Goal: Task Accomplishment & Management: Use online tool/utility

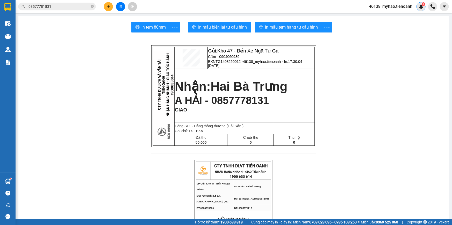
click at [421, 5] on img at bounding box center [421, 6] width 5 height 5
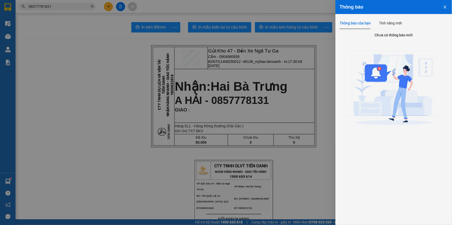
click at [366, 22] on div "Thông báo của bạn" at bounding box center [355, 23] width 31 height 6
click at [361, 24] on div "Thông báo của bạn" at bounding box center [355, 23] width 31 height 6
click at [107, 117] on div at bounding box center [226, 112] width 452 height 225
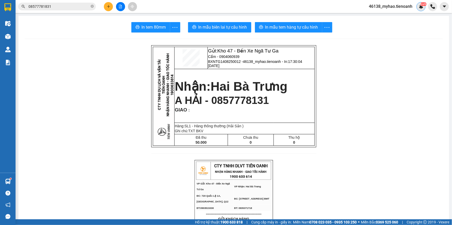
click at [422, 8] on img at bounding box center [421, 6] width 5 height 5
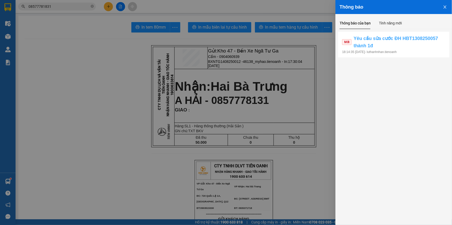
click at [415, 41] on span "Yêu cầu sửa cước ĐH HBT1308250057 thành 1đ" at bounding box center [400, 42] width 92 height 15
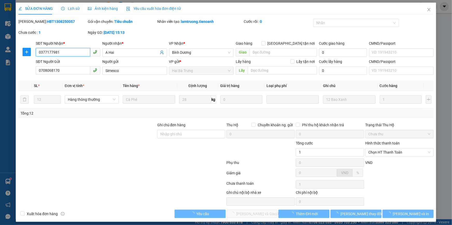
type input "0377177981"
type input "A Hai"
type input "0708068170"
type input "Simexco"
type input "1"
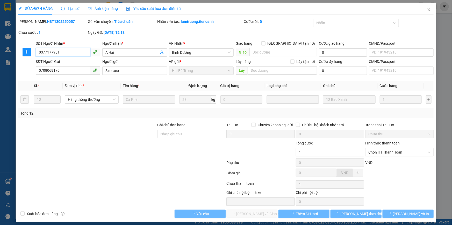
type input "1"
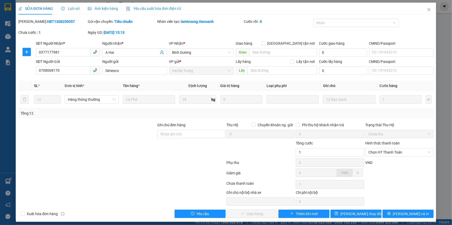
click at [142, 39] on div "Ngày GD: [DATE] 15:13" at bounding box center [121, 35] width 69 height 11
click at [72, 52] on input "0377177981" at bounding box center [63, 52] width 54 height 8
click at [427, 9] on icon "close" at bounding box center [429, 10] width 4 height 4
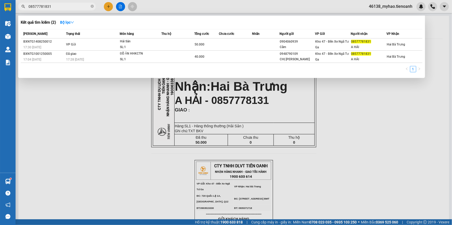
click at [71, 6] on input "08577781831" at bounding box center [59, 7] width 61 height 6
paste input "37717798"
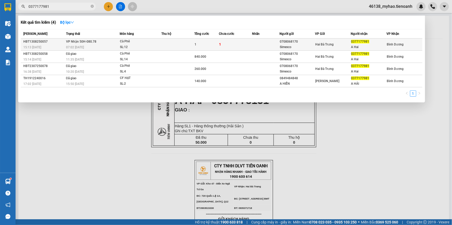
type input "0377177981"
click at [184, 44] on td at bounding box center [178, 44] width 33 height 12
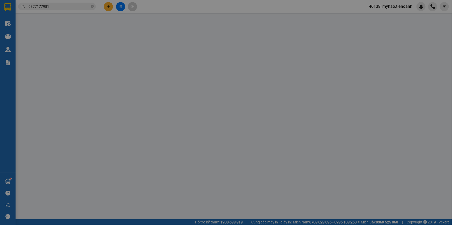
type input "0377177981"
type input "A Hai"
type input "0708068170"
type input "Simexco"
type input "1"
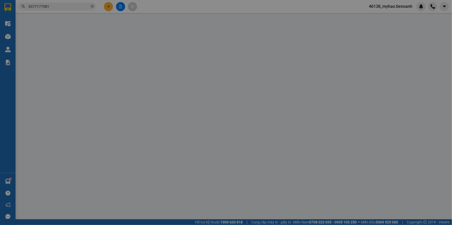
type input "1"
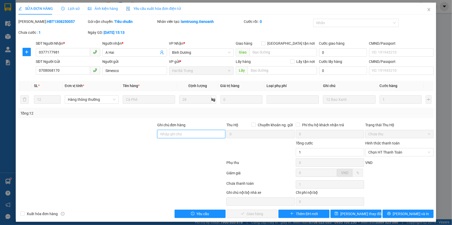
click at [172, 135] on input "Ghi chú đơn hàng" at bounding box center [191, 134] width 68 height 8
type input "Trùng đơn"
click at [201, 213] on span "Yêu cầu" at bounding box center [203, 214] width 13 height 6
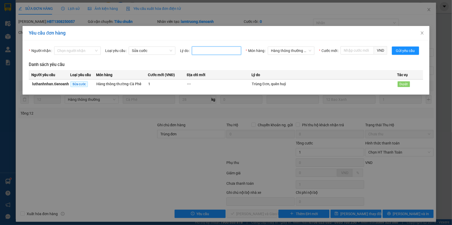
click at [207, 50] on input "Lý do" at bounding box center [216, 50] width 49 height 8
click at [404, 85] on span "Duyệt" at bounding box center [404, 84] width 12 height 6
click at [403, 85] on span "Duyệt" at bounding box center [404, 84] width 12 height 6
click at [406, 83] on span "Duyệt" at bounding box center [404, 84] width 12 height 6
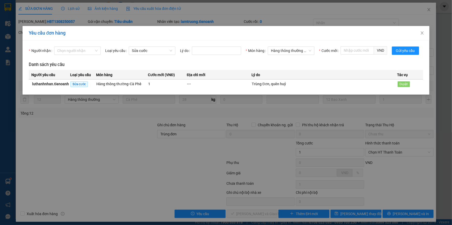
click at [395, 181] on div "Yêu cầu đơn hàng Người nhận Chọn người nhận Loại yêu cầu Sửa cước Lý do Món hàn…" at bounding box center [226, 112] width 452 height 225
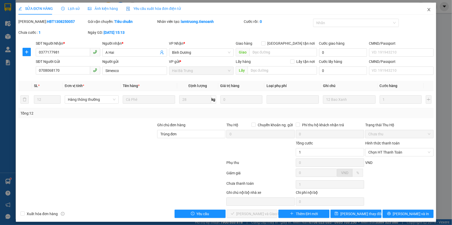
click at [427, 10] on icon "close" at bounding box center [429, 10] width 4 height 4
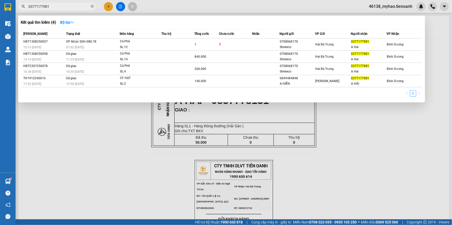
click at [53, 6] on input "0377177981" at bounding box center [59, 7] width 61 height 6
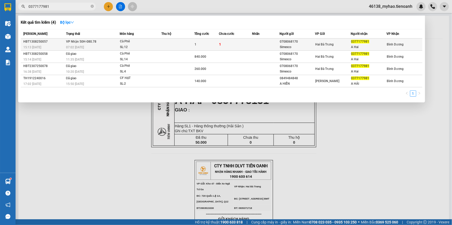
click at [97, 44] on td "VP Nhận 50H-080.78 07:02 [DATE]" at bounding box center [92, 44] width 55 height 12
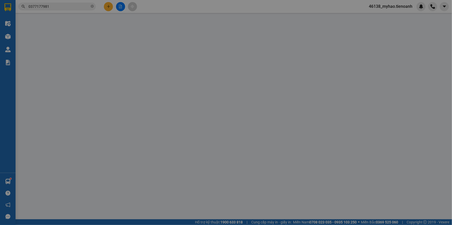
type input "0377177981"
type input "A Hai"
type input "0708068170"
type input "Simexco"
type input "1"
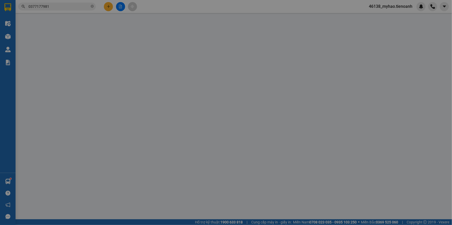
type input "1"
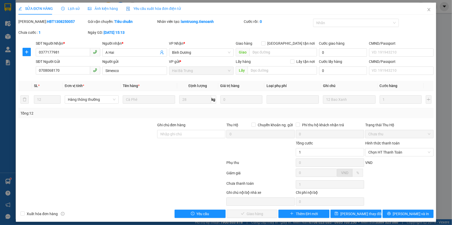
click at [71, 7] on span "Lịch sử" at bounding box center [70, 8] width 18 height 4
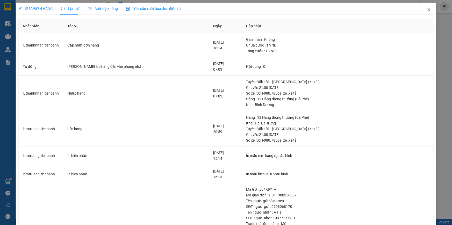
click at [425, 13] on span "Close" at bounding box center [429, 10] width 15 height 15
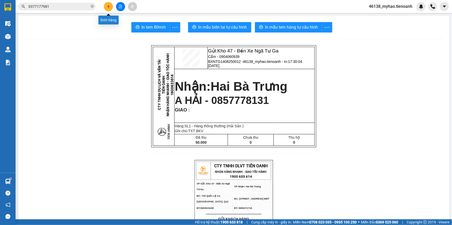
click at [108, 7] on icon "plus" at bounding box center [108, 6] width 0 height 3
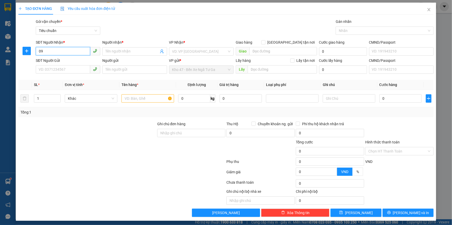
type input "0"
type input "0946116368"
click at [130, 49] on input "Người nhận *" at bounding box center [132, 51] width 53 height 6
type input "[PERSON_NAME]"
click at [182, 51] on input "search" at bounding box center [199, 51] width 55 height 8
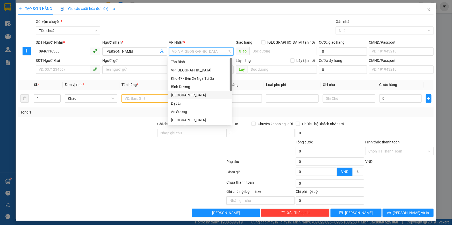
scroll to position [41, 0]
click at [185, 87] on div "Hai Bà Trưng" at bounding box center [200, 87] width 58 height 6
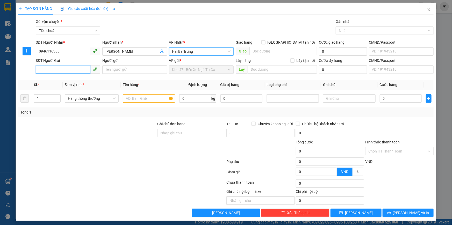
click at [56, 71] on input "SĐT Người Gửi" at bounding box center [63, 69] width 54 height 8
type input "0976514979"
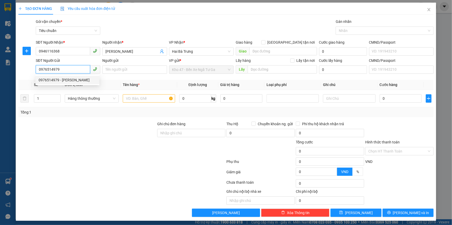
click at [63, 80] on div "0976514979 - [PERSON_NAME]" at bounding box center [68, 80] width 58 height 6
type input "C NGÂN"
type input "30.000"
click at [91, 99] on span "Hàng thông thường" at bounding box center [92, 98] width 48 height 8
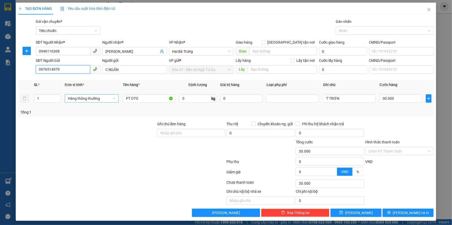
type input "0976514979"
click at [91, 99] on span "Hàng thông thường" at bounding box center [92, 98] width 48 height 8
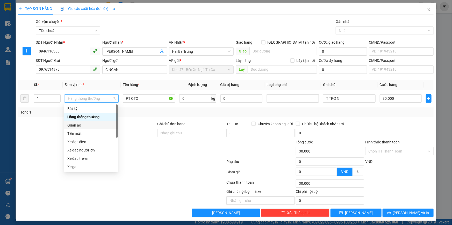
click at [129, 156] on div at bounding box center [87, 148] width 139 height 18
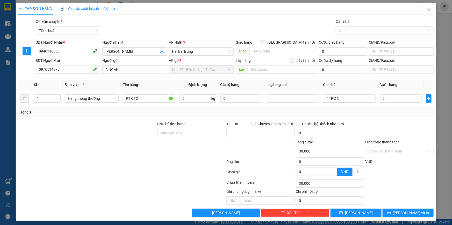
type input "0"
click at [200, 95] on input "0" at bounding box center [195, 98] width 32 height 8
type input "7"
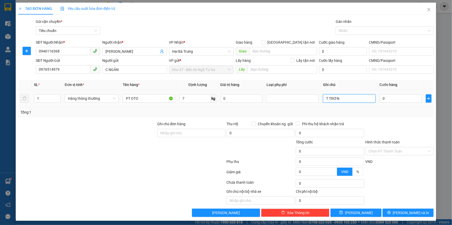
drag, startPoint x: 342, startPoint y: 96, endPoint x: 279, endPoint y: 109, distance: 64.1
click at [279, 109] on div "SL * Đơn vị tính * Tên hàng * Định lượng Giá trị hàng Loại phụ phí Ghi chú Cước…" at bounding box center [226, 98] width 416 height 37
type input "40.000"
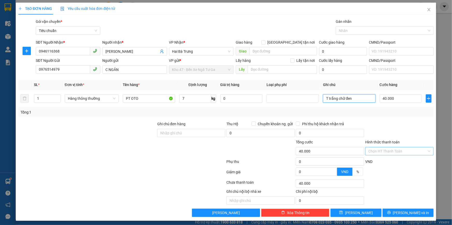
type input "T trắng chữ đen"
click at [392, 153] on input "Hình thức thanh toán" at bounding box center [398, 151] width 59 height 8
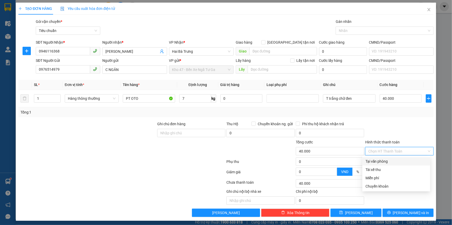
click at [382, 161] on div "Tại văn phòng" at bounding box center [397, 161] width 62 height 6
type input "0"
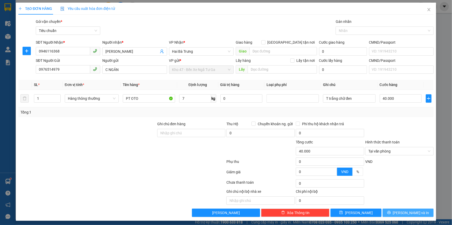
click at [402, 210] on span "[PERSON_NAME] và In" at bounding box center [411, 212] width 36 height 6
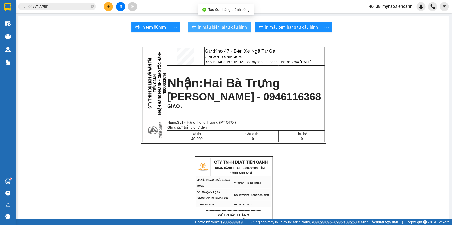
click at [218, 29] on span "In mẫu biên lai tự cấu hình" at bounding box center [223, 27] width 49 height 6
click at [227, 29] on span "In mẫu biên lai tự cấu hình" at bounding box center [223, 27] width 49 height 6
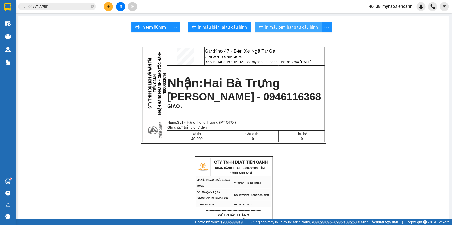
click at [286, 27] on span "In mẫu tem hàng tự cấu hình" at bounding box center [291, 27] width 53 height 6
click at [110, 5] on icon "plus" at bounding box center [109, 7] width 4 height 4
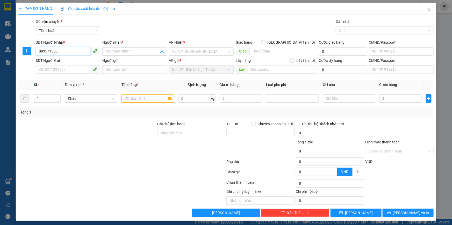
type input "0935715567"
click at [63, 62] on div "0935715567 - A Bình" at bounding box center [68, 62] width 58 height 6
type input "A Bình"
type input "50.000"
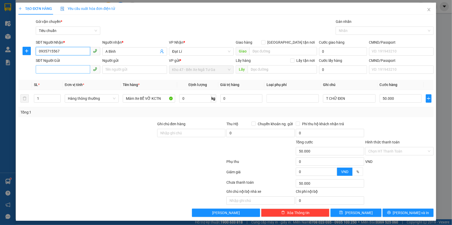
type input "0935715567"
click at [71, 69] on input "SĐT Người Gửi" at bounding box center [63, 69] width 54 height 8
click at [66, 78] on div "0976514979 - [PERSON_NAME]" at bounding box center [68, 80] width 58 height 6
type input "0976514979"
type input "C NGÂN"
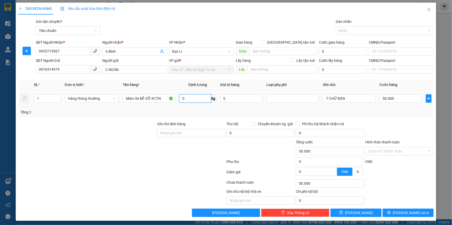
click at [194, 99] on input "0" at bounding box center [195, 98] width 32 height 8
type input "14"
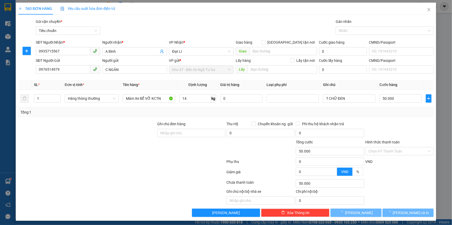
click at [126, 179] on div at bounding box center [122, 183] width 208 height 10
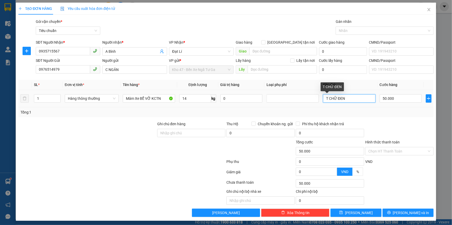
drag, startPoint x: 348, startPoint y: 100, endPoint x: 327, endPoint y: 99, distance: 21.3
click at [327, 99] on input "T CHỮ ĐEN" at bounding box center [349, 98] width 52 height 8
type input "T tròn"
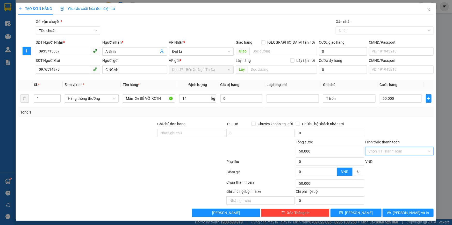
click at [385, 150] on input "Hình thức thanh toán" at bounding box center [398, 151] width 59 height 8
click at [385, 161] on div "Tại văn phòng" at bounding box center [397, 161] width 62 height 6
type input "0"
click at [409, 209] on span "[PERSON_NAME] và In" at bounding box center [411, 212] width 36 height 6
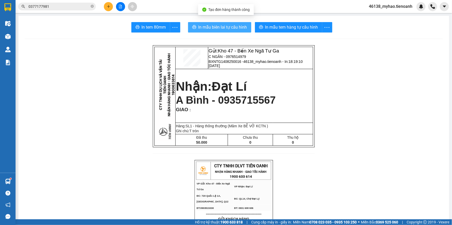
click at [217, 27] on span "In mẫu biên lai tự cấu hình" at bounding box center [223, 27] width 49 height 6
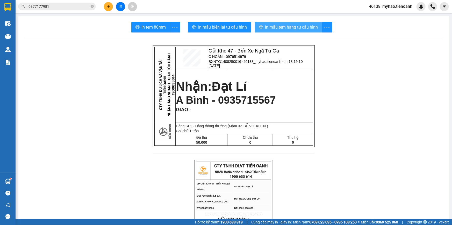
click at [270, 28] on span "In mẫu tem hàng tự cấu hình" at bounding box center [291, 27] width 53 height 6
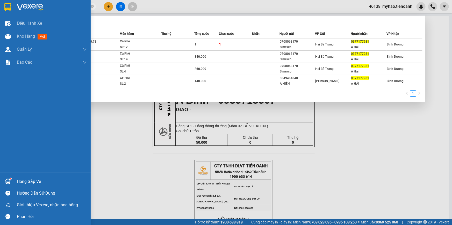
drag, startPoint x: 57, startPoint y: 7, endPoint x: 7, endPoint y: 9, distance: 50.3
click at [7, 9] on section "Kết quả tìm kiếm ( 4 ) Bộ lọc Mã ĐH Trạng thái Món hàng Thu hộ Tổng cước Chưa c…" at bounding box center [226, 112] width 452 height 225
click at [7, 9] on img at bounding box center [7, 7] width 7 height 8
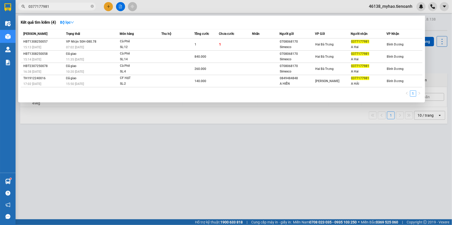
click at [71, 6] on input "0377177981" at bounding box center [59, 7] width 61 height 6
drag, startPoint x: 71, startPoint y: 6, endPoint x: 21, endPoint y: 6, distance: 50.6
click at [21, 6] on span "0377177981" at bounding box center [57, 7] width 78 height 8
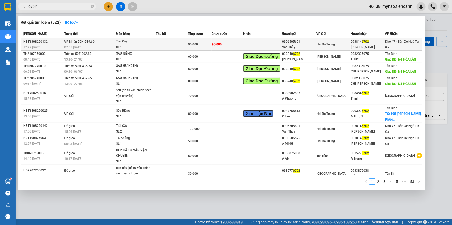
type input "6702"
click at [164, 44] on td at bounding box center [172, 44] width 32 height 12
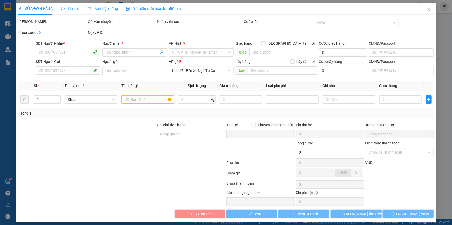
type input "0938146702"
type input "[PERSON_NAME]"
type input "0906505601"
type input "Vân Thùy"
type input "90.000"
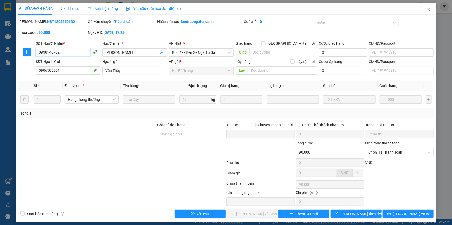
drag, startPoint x: 71, startPoint y: 54, endPoint x: 26, endPoint y: 61, distance: 45.9
click at [26, 61] on form "SĐT Người Nhận * 0938146702 0938146702 Người nhận * C Linh VP Nhận * Kho 47 - B…" at bounding box center [226, 58] width 416 height 36
click at [384, 152] on span "Chọn HT Thanh Toán" at bounding box center [400, 152] width 62 height 8
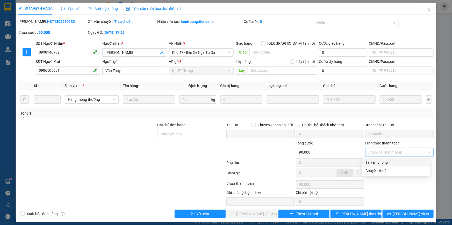
click at [382, 162] on div "Tại văn phòng" at bounding box center [397, 162] width 62 height 6
type input "0"
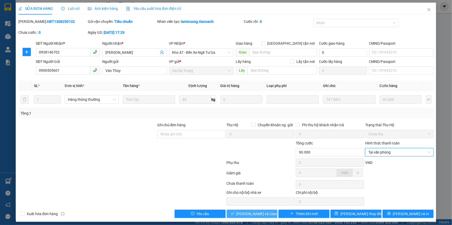
click at [249, 213] on span "[PERSON_NAME] và Giao hàng" at bounding box center [262, 214] width 50 height 6
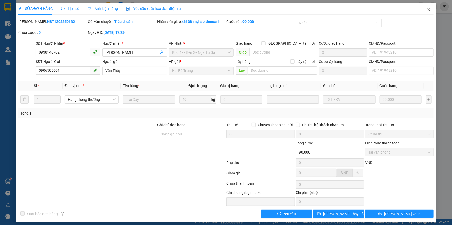
click at [427, 11] on icon "close" at bounding box center [429, 10] width 4 height 4
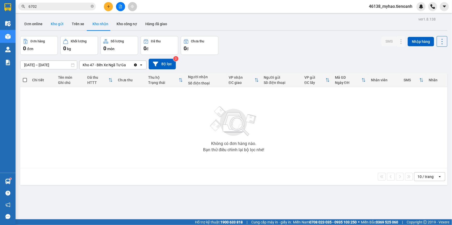
click at [60, 23] on button "Kho gửi" at bounding box center [57, 24] width 21 height 12
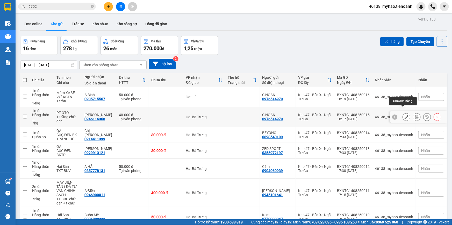
click at [405, 115] on icon at bounding box center [407, 117] width 4 height 4
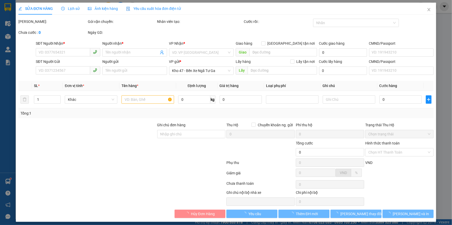
type input "0946116368"
type input "[PERSON_NAME]"
type input "0976514979"
type input "C NGÂN"
type input "40.000"
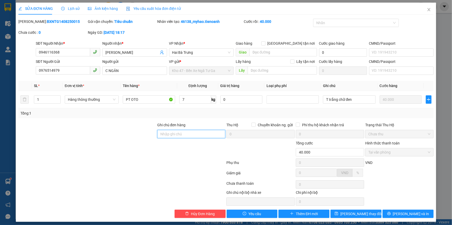
click at [179, 135] on input "Ghi chú đơn hàng" at bounding box center [191, 134] width 68 height 8
type input "[PERSON_NAME]"
click at [351, 215] on span "[PERSON_NAME] thay đổi" at bounding box center [361, 214] width 41 height 6
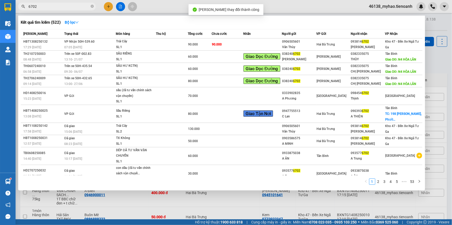
click at [47, 7] on input "6702" at bounding box center [59, 7] width 61 height 6
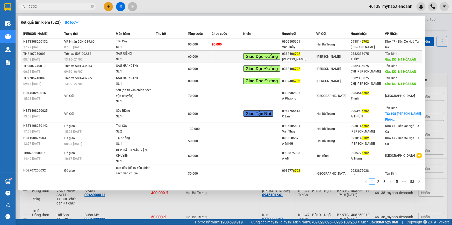
click at [148, 53] on div "SẦU RIÊNG" at bounding box center [135, 54] width 39 height 6
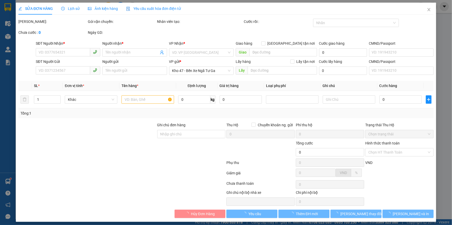
type input "0382335075"
type input "THÙY"
type input "N4 HÒA LÂN"
type input "0382406702"
type input "[PERSON_NAME]"
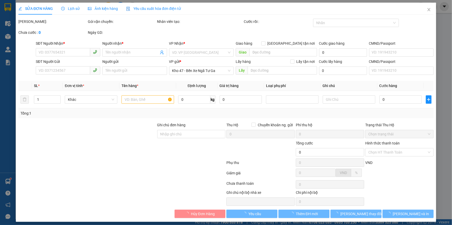
type input "60.000"
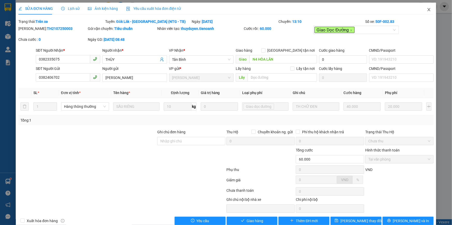
click at [427, 10] on icon "close" at bounding box center [429, 10] width 4 height 4
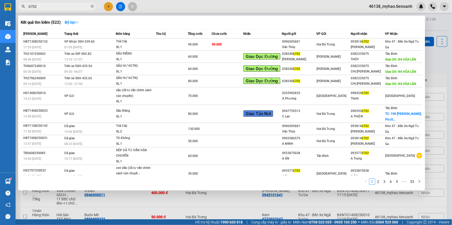
click at [70, 7] on input "6702" at bounding box center [59, 7] width 61 height 6
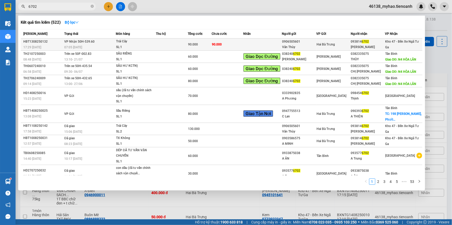
click at [80, 43] on span "VP Nhận 50H-539.60" at bounding box center [79, 42] width 30 height 4
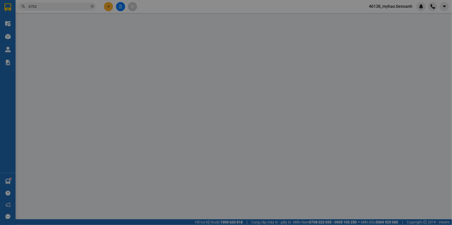
type input "0938146702"
type input "[PERSON_NAME]"
type input "0906505601"
type input "Vân Thùy"
type input "90.000"
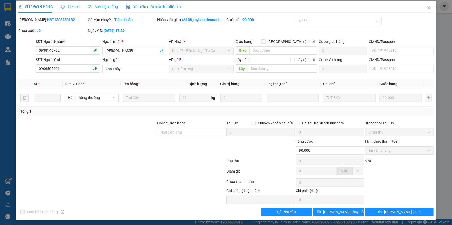
scroll to position [3, 0]
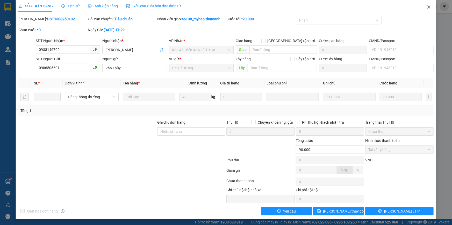
click at [427, 8] on icon "close" at bounding box center [429, 7] width 4 height 4
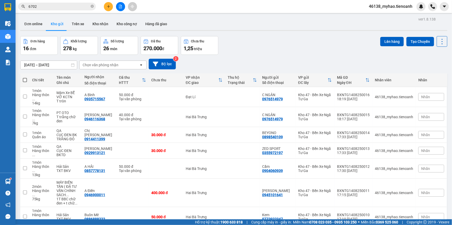
click at [93, 4] on span at bounding box center [92, 6] width 3 height 5
click at [24, 94] on input "checkbox" at bounding box center [25, 96] width 4 height 4
checkbox input "true"
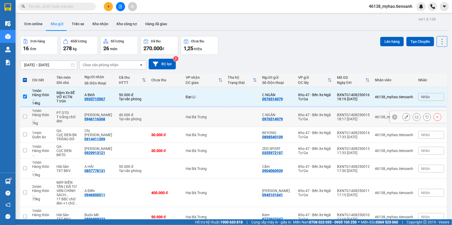
click at [26, 114] on input "checkbox" at bounding box center [25, 116] width 4 height 4
checkbox input "true"
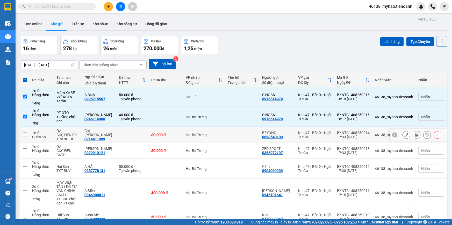
click at [26, 132] on input "checkbox" at bounding box center [25, 134] width 4 height 4
checkbox input "true"
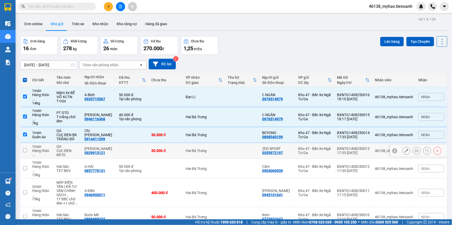
click at [25, 148] on input "checkbox" at bounding box center [25, 150] width 4 height 4
checkbox input "true"
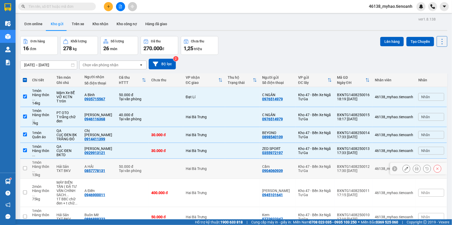
click at [25, 166] on input "checkbox" at bounding box center [25, 168] width 4 height 4
checkbox input "true"
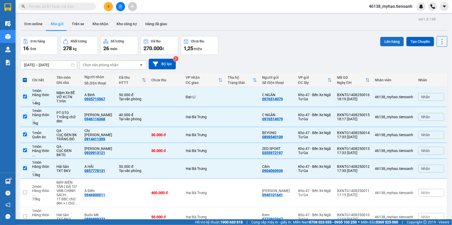
click at [386, 40] on button "Lên hàng" at bounding box center [393, 41] width 24 height 9
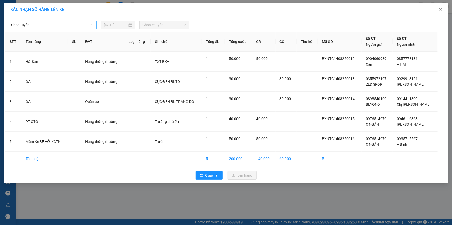
click at [41, 26] on span "Chọn tuyến" at bounding box center [52, 25] width 82 height 8
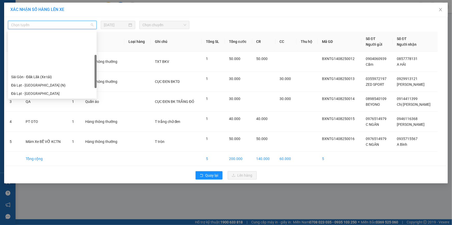
scroll to position [66, 0]
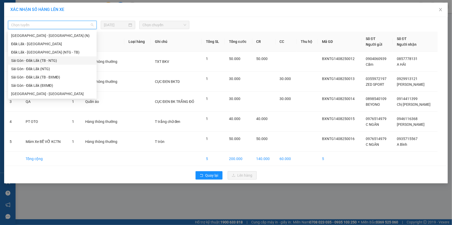
click at [26, 60] on div "Sài Gòn - Đăk Lăk (TB - NTG)" at bounding box center [52, 61] width 82 height 6
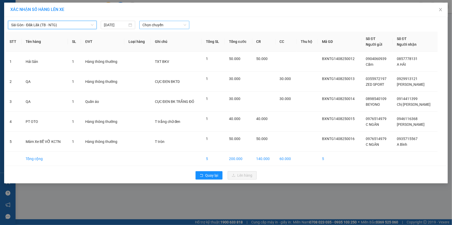
click at [160, 25] on span "Chọn chuyến" at bounding box center [165, 25] width 44 height 8
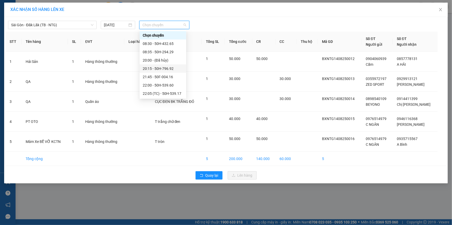
click at [163, 67] on div "20:15 - 50H-796.92" at bounding box center [163, 69] width 40 height 6
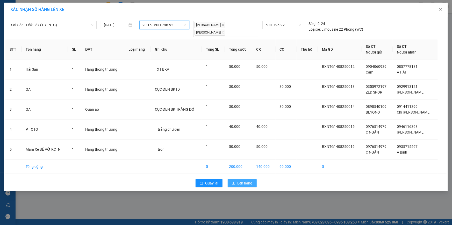
click at [241, 184] on span "Lên hàng" at bounding box center [245, 183] width 15 height 6
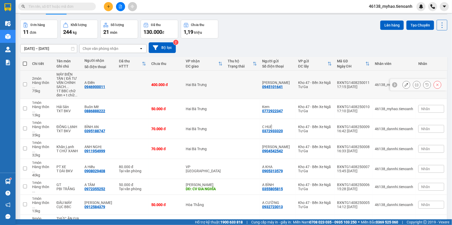
scroll to position [51, 0]
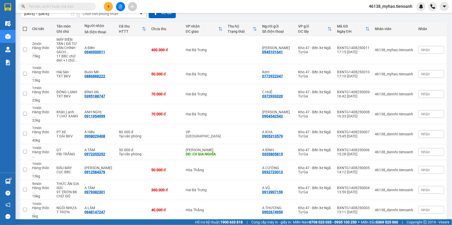
click at [431, 194] on span "100 / trang" at bounding box center [424, 194] width 19 height 5
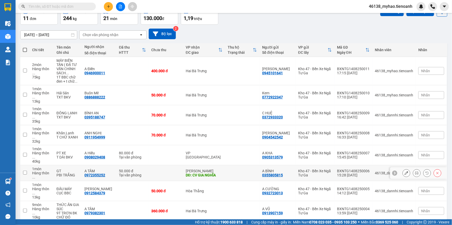
scroll to position [0, 0]
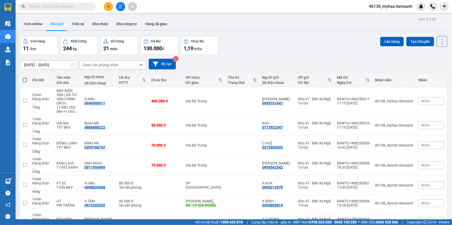
click at [25, 81] on span at bounding box center [25, 80] width 4 height 4
click at [25, 77] on input "checkbox" at bounding box center [25, 77] width 0 height 0
checkbox input "true"
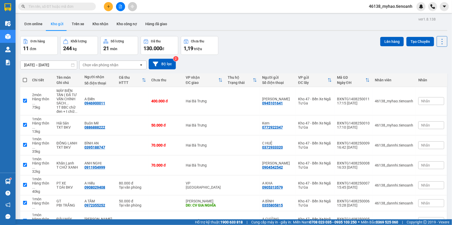
checkbox input "true"
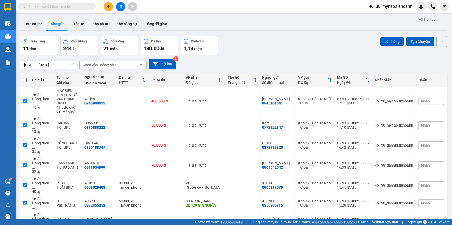
checkbox input "true"
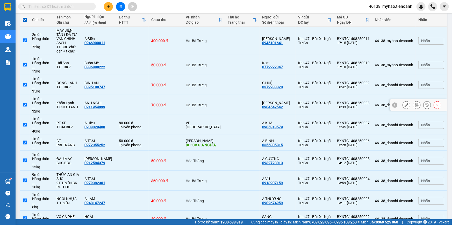
scroll to position [71, 0]
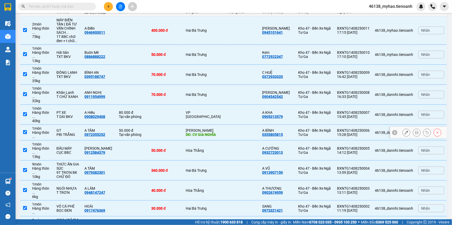
click at [23, 130] on input "checkbox" at bounding box center [25, 132] width 4 height 4
checkbox input "false"
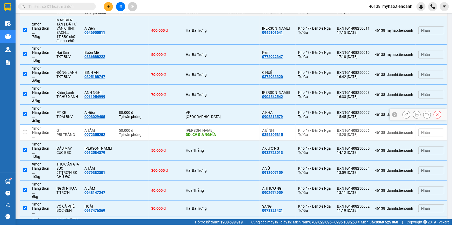
click at [25, 112] on input "checkbox" at bounding box center [25, 114] width 4 height 4
checkbox input "false"
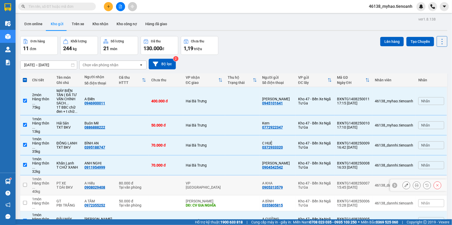
scroll to position [0, 0]
click at [389, 41] on button "Lên hàng" at bounding box center [393, 41] width 24 height 9
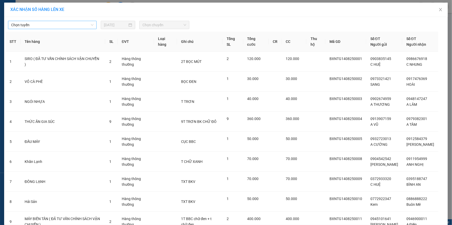
click at [66, 25] on span "Chọn tuyến" at bounding box center [52, 25] width 82 height 8
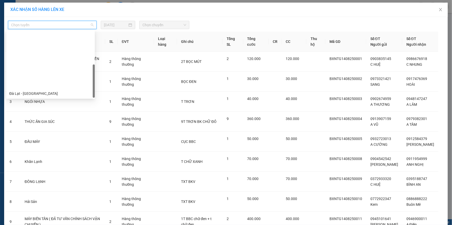
scroll to position [66, 0]
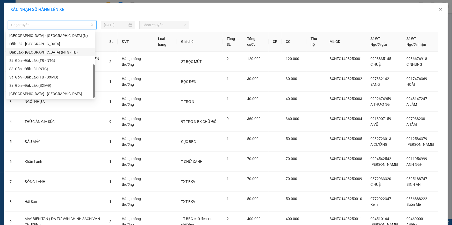
click at [33, 52] on div "Đăk Lăk - [GEOGRAPHIC_DATA] (NTG - TB)" at bounding box center [50, 52] width 82 height 6
click at [33, 25] on span "Đăk Lăk - [GEOGRAPHIC_DATA] (NTG - TB)" at bounding box center [52, 25] width 82 height 8
click at [34, 61] on div "Sài Gòn - Đăk Lăk (TB - NTG)" at bounding box center [50, 61] width 82 height 6
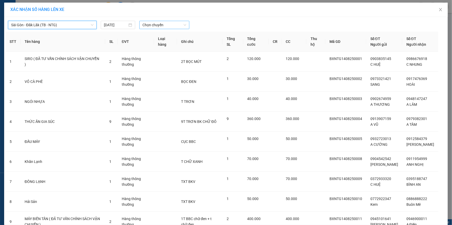
click at [153, 25] on span "Chọn chuyến" at bounding box center [165, 25] width 44 height 8
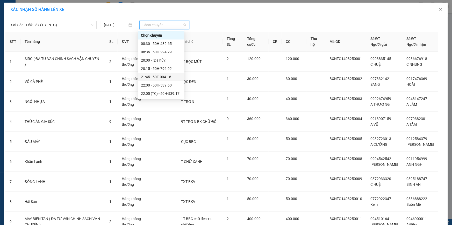
click at [164, 77] on div "21:45 - 50F-004.16" at bounding box center [161, 77] width 40 height 6
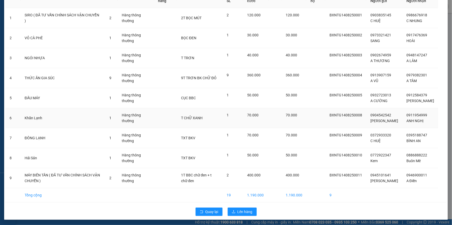
scroll to position [53, 0]
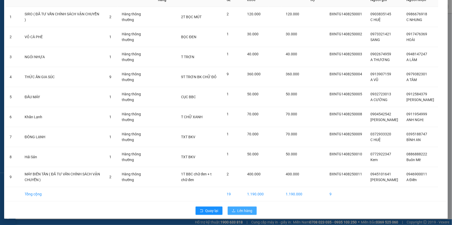
click at [242, 209] on span "Lên hàng" at bounding box center [245, 210] width 15 height 6
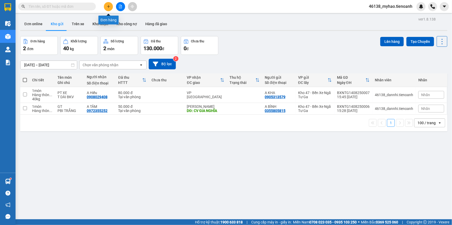
click at [107, 8] on icon "plus" at bounding box center [109, 7] width 4 height 4
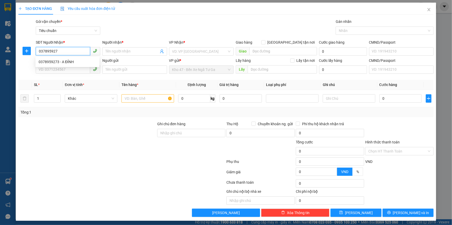
type input "0378959273"
click at [56, 65] on div "0378959273 - A ĐỈNH" at bounding box center [68, 62] width 64 height 8
type input "A ĐỈNH"
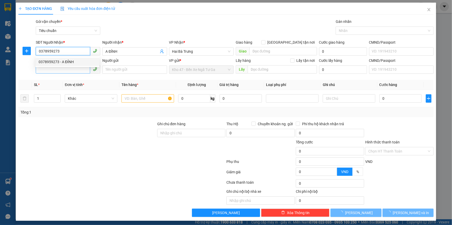
type input "40.000"
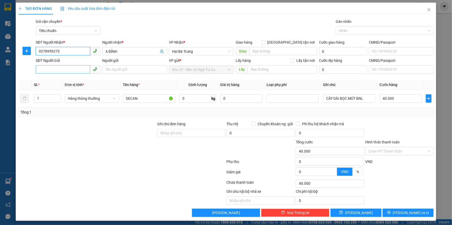
type input "0378959273"
click at [57, 68] on input "SĐT Người Gửi" at bounding box center [63, 69] width 54 height 8
click at [64, 78] on div "0398296296 - A DƯƠNG" at bounding box center [68, 80] width 58 height 6
type input "0398296296"
type input "A DƯƠNG"
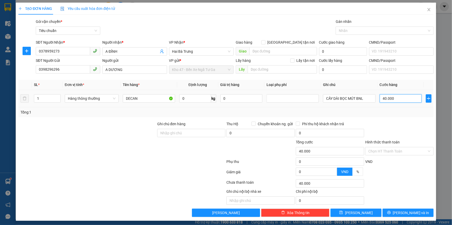
click at [396, 97] on input "40.000" at bounding box center [401, 98] width 42 height 8
type input "3"
type input "30"
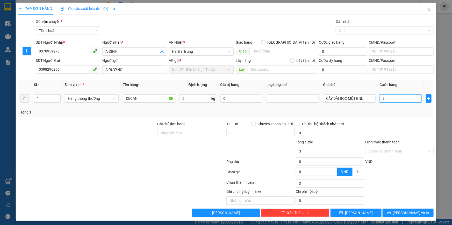
type input "30"
type input "30.000"
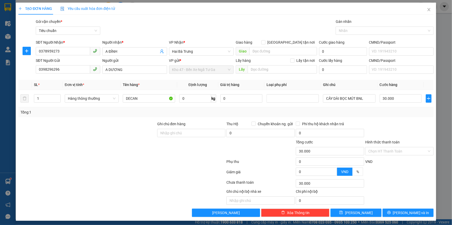
click at [406, 116] on div "Tổng: 1" at bounding box center [226, 112] width 416 height 10
click at [391, 212] on icon "printer" at bounding box center [390, 212] width 4 height 4
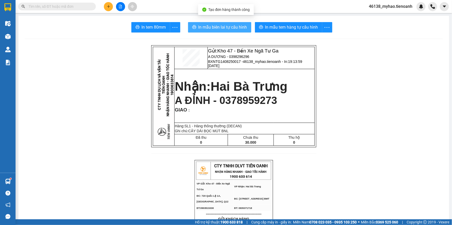
click at [222, 28] on span "In mẫu biên lai tự cấu hình" at bounding box center [223, 27] width 49 height 6
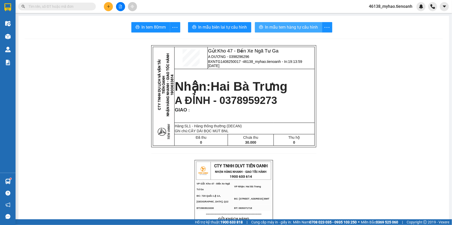
click at [298, 28] on span "In mẫu tem hàng tự cấu hình" at bounding box center [291, 27] width 53 height 6
click at [64, 32] on div "In tem 80mm In mẫu biên lai tự cấu hình In mẫu tem hàng tự cấu hình" at bounding box center [234, 27] width 419 height 10
click at [108, 8] on button at bounding box center [108, 6] width 9 height 9
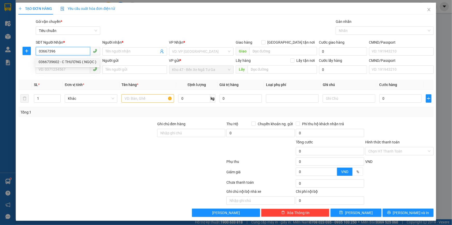
click at [74, 62] on div "0366739602 - C THƯƠNG ( NGỌC )" at bounding box center [68, 62] width 58 height 6
type input "0366739602"
type input "C THƯƠNG ( NGỌC )"
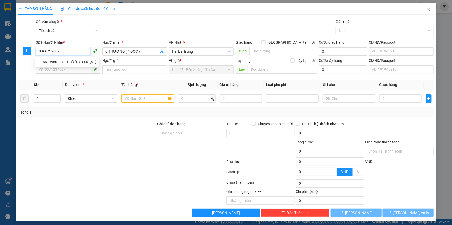
type input "70.000"
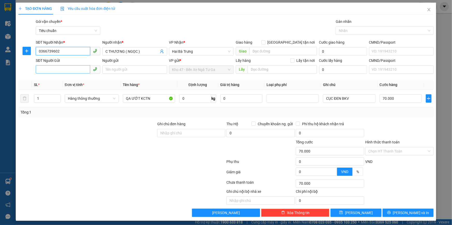
type input "0366739602"
click at [64, 70] on input "SĐT Người Gửi" at bounding box center [63, 69] width 54 height 8
click at [64, 79] on div "0968664055 - C THẮM" at bounding box center [68, 80] width 58 height 6
type input "0968664055"
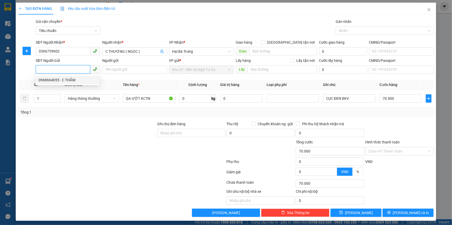
type input "C THẮM"
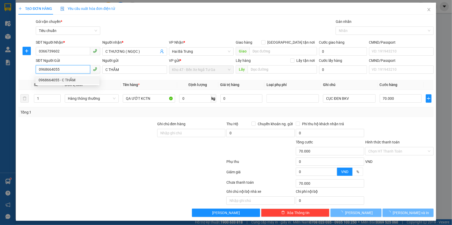
click at [64, 79] on div "0968664055 - C THẮM" at bounding box center [68, 80] width 58 height 6
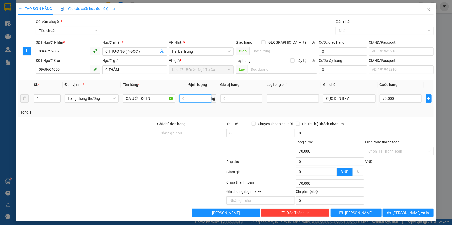
click at [191, 100] on input "0" at bounding box center [195, 98] width 32 height 8
type input "1"
click at [109, 171] on div at bounding box center [122, 172] width 208 height 10
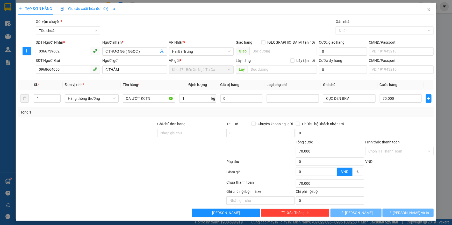
type input "30.000"
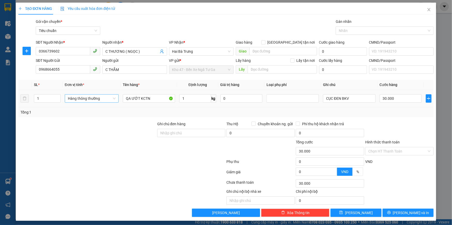
click at [102, 100] on span "Hàng thông thường" at bounding box center [92, 98] width 48 height 8
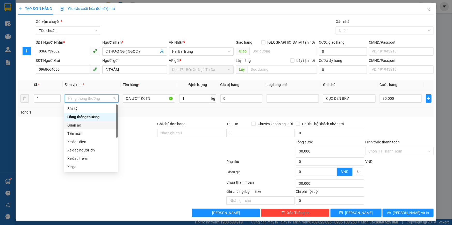
click at [82, 127] on div "Quần áo" at bounding box center [90, 125] width 47 height 6
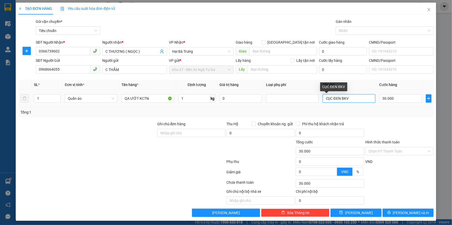
drag, startPoint x: 351, startPoint y: 99, endPoint x: 340, endPoint y: 99, distance: 11.1
click at [340, 99] on input "CỤC ĐEN BKV" at bounding box center [349, 98] width 53 height 8
type input "CỤC ĐEN"
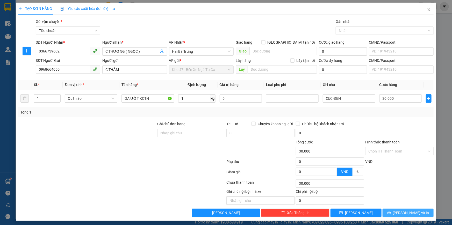
click at [408, 212] on span "[PERSON_NAME] và In" at bounding box center [411, 212] width 36 height 6
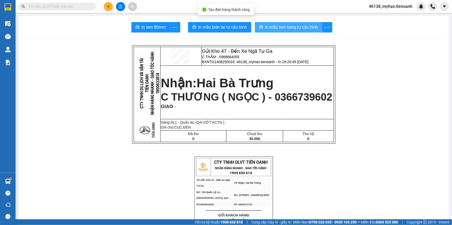
click at [288, 28] on span "In mẫu tem hàng tự cấu hình" at bounding box center [291, 27] width 53 height 6
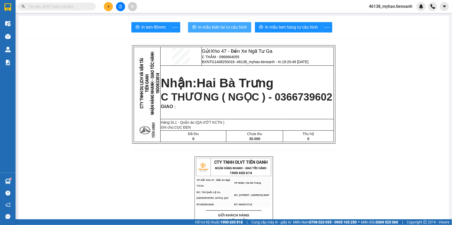
click at [224, 28] on span "In mẫu biên lai tự cấu hình" at bounding box center [223, 27] width 49 height 6
click at [235, 27] on span "In mẫu biên lai tự cấu hình" at bounding box center [223, 27] width 49 height 6
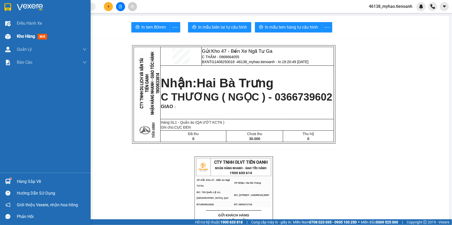
click at [12, 36] on div "Kho hàng mới" at bounding box center [45, 36] width 91 height 13
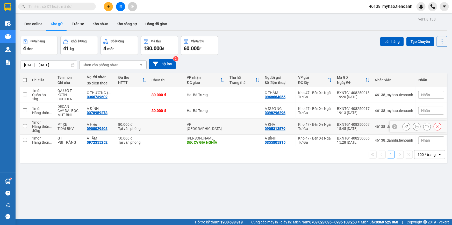
click at [25, 125] on input "checkbox" at bounding box center [25, 126] width 4 height 4
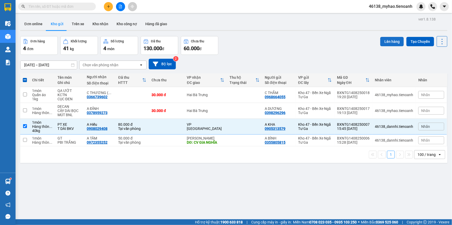
click at [391, 43] on button "Lên hàng" at bounding box center [393, 41] width 24 height 9
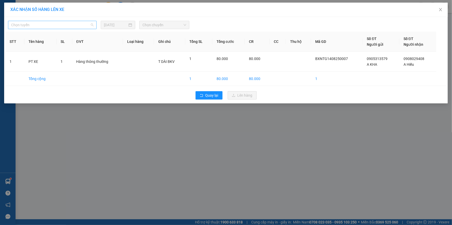
click at [60, 25] on span "Chọn tuyến" at bounding box center [52, 25] width 82 height 8
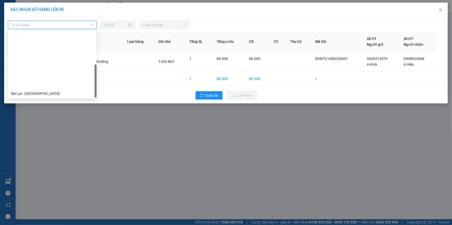
click at [44, 157] on div "[GEOGRAPHIC_DATA] - [GEOGRAPHIC_DATA]" at bounding box center [52, 160] width 82 height 6
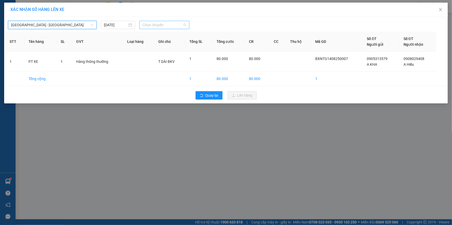
click at [154, 26] on span "Chọn chuyến" at bounding box center [165, 25] width 44 height 8
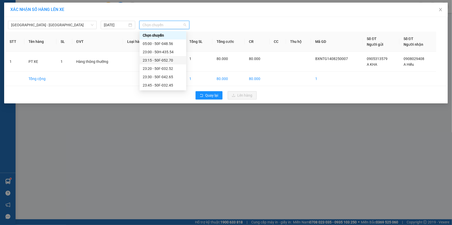
click at [165, 59] on div "23:15 - 50F-052.70" at bounding box center [163, 60] width 40 height 6
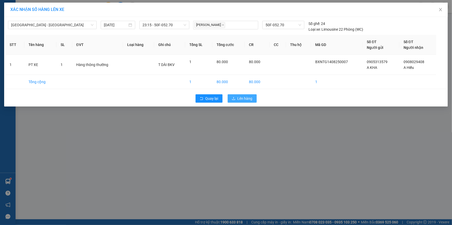
click at [242, 99] on span "Lên hàng" at bounding box center [245, 98] width 15 height 6
